Goal: Browse casually: Explore the website without a specific task or goal

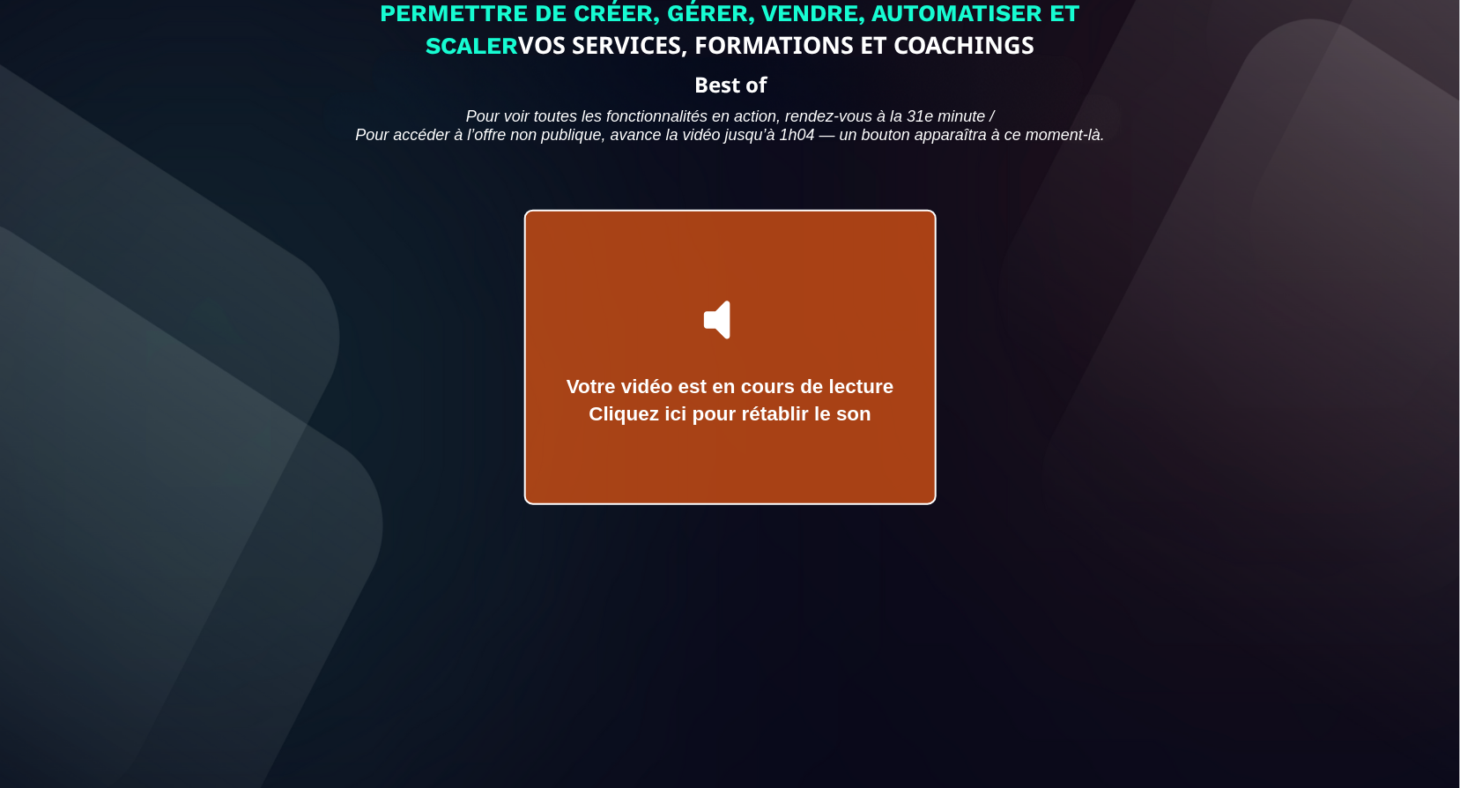
scroll to position [75, 0]
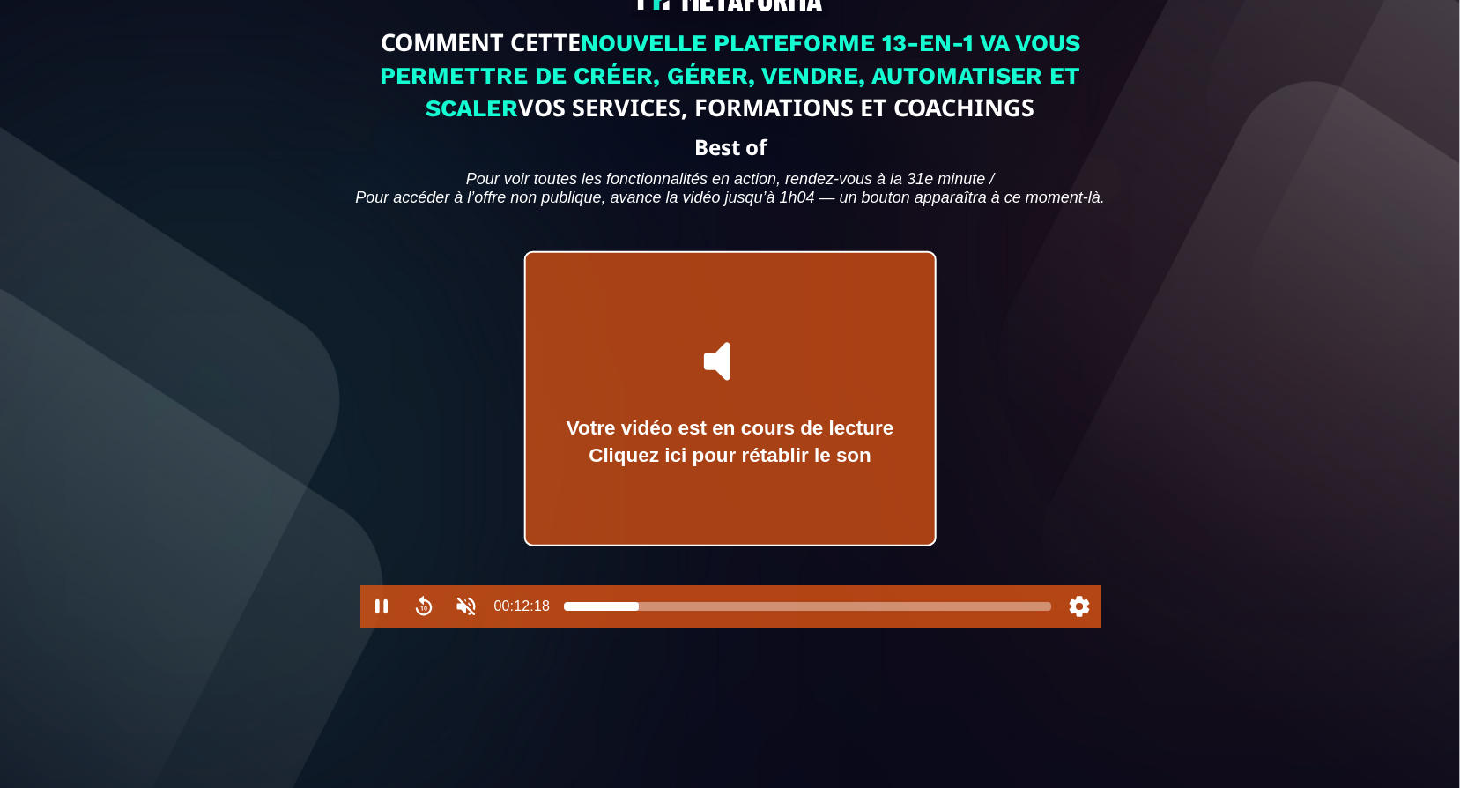
click at [638, 613] on div at bounding box center [807, 606] width 487 height 14
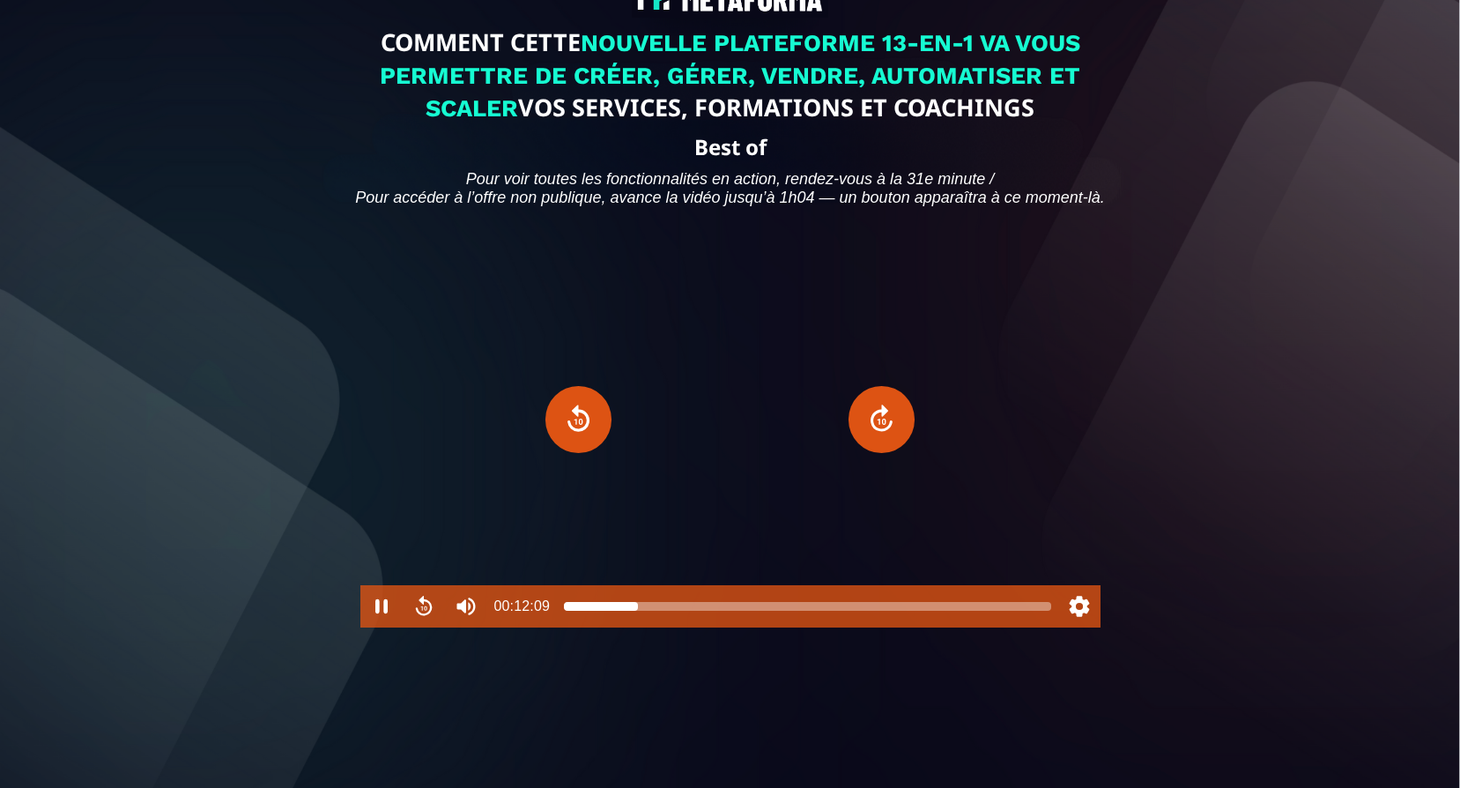
click at [582, 613] on div at bounding box center [807, 606] width 487 height 14
click at [575, 613] on div at bounding box center [574, 606] width 14 height 14
click at [568, 613] on div at bounding box center [568, 606] width 14 height 14
click at [571, 613] on div at bounding box center [571, 606] width 14 height 14
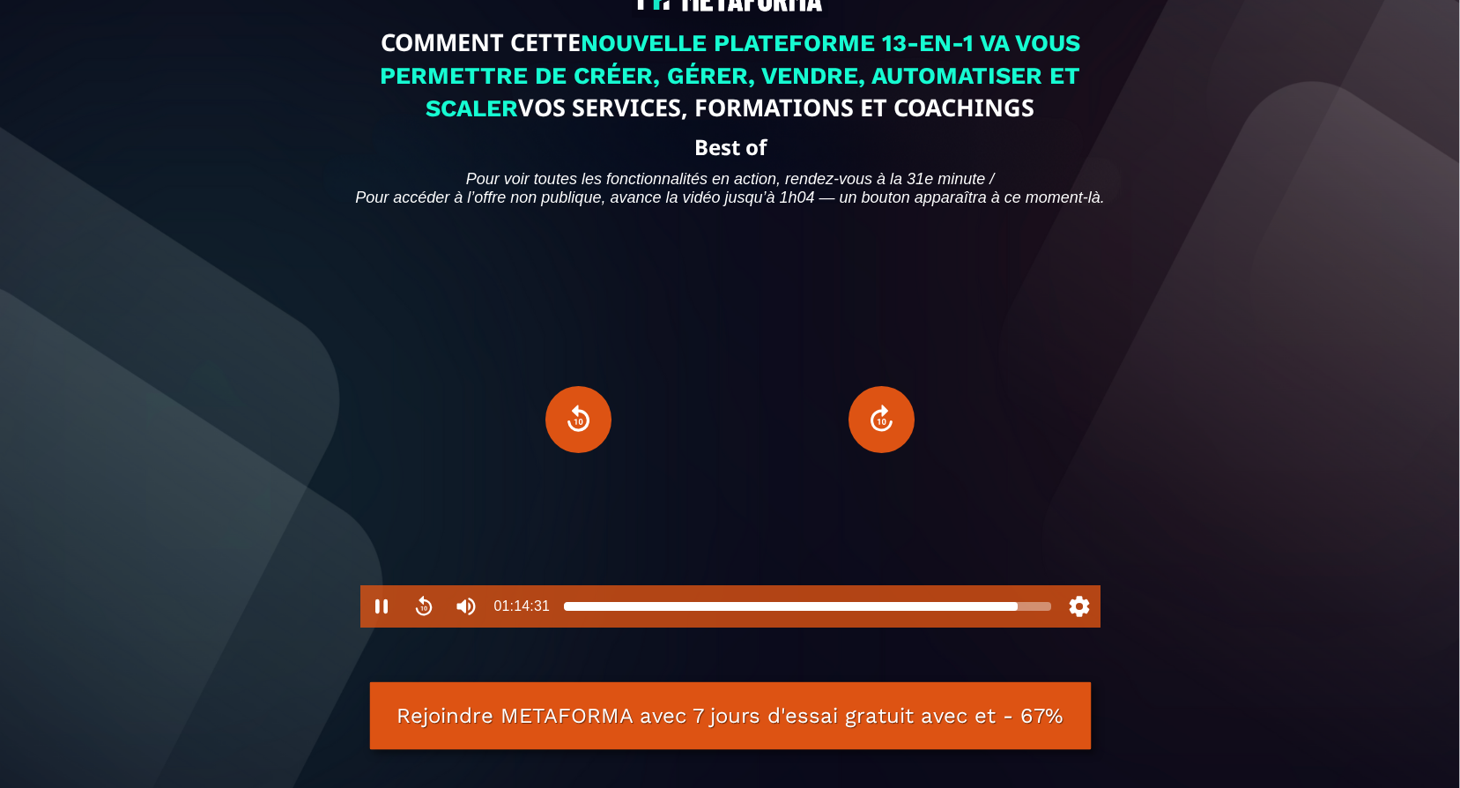
click at [1018, 613] on div at bounding box center [807, 606] width 487 height 14
click at [1000, 613] on div at bounding box center [807, 606] width 487 height 14
click at [973, 613] on div at bounding box center [807, 606] width 487 height 14
click at [961, 613] on div at bounding box center [807, 606] width 487 height 14
click at [944, 613] on div at bounding box center [807, 606] width 487 height 14
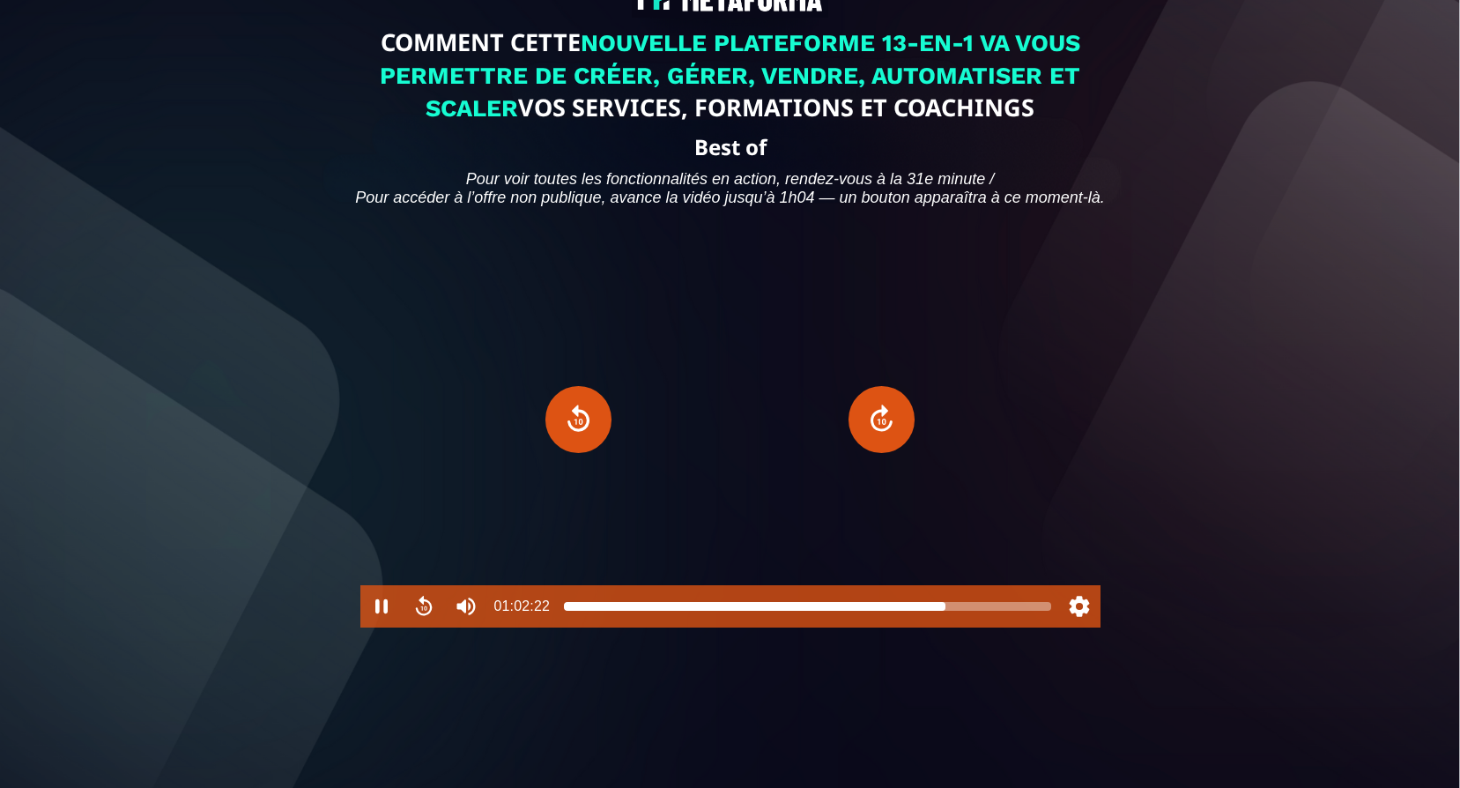
click at [945, 613] on div at bounding box center [945, 606] width 14 height 14
click at [947, 613] on div at bounding box center [947, 606] width 14 height 14
type input "******"
click at [949, 613] on div at bounding box center [947, 606] width 14 height 14
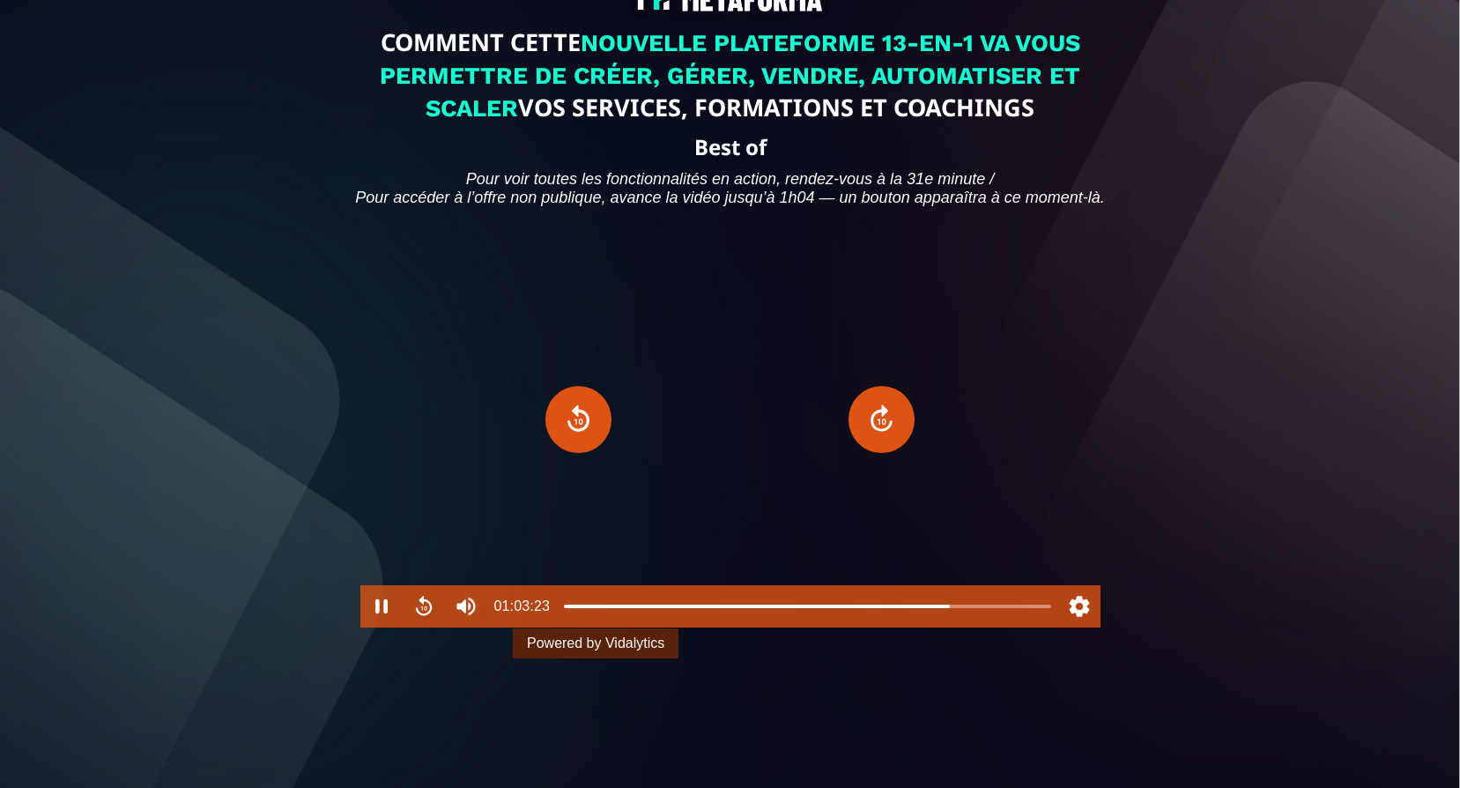
click at [1247, 402] on div "COMMENT CETTE NOUVELLE PLATEFORME 13-EN-1 VA VOUS PERMETTRE DE CRÉER, GÉRER, VE…" at bounding box center [730, 388] width 1434 height 901
